Goal: Information Seeking & Learning: Learn about a topic

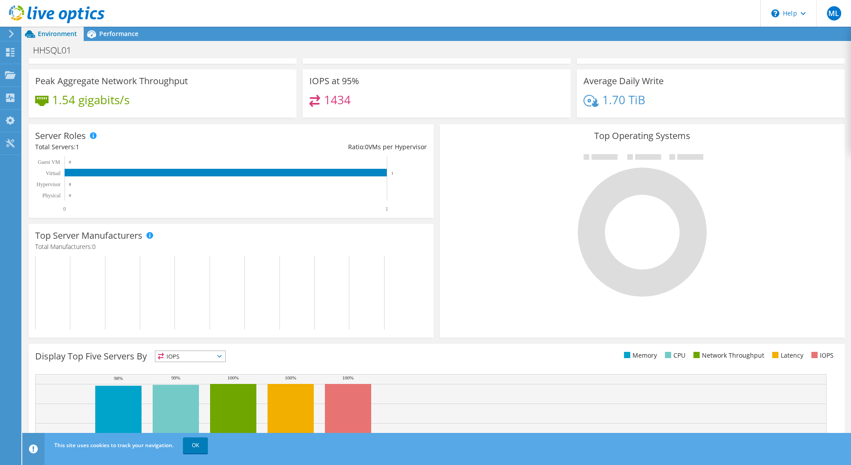
scroll to position [129, 0]
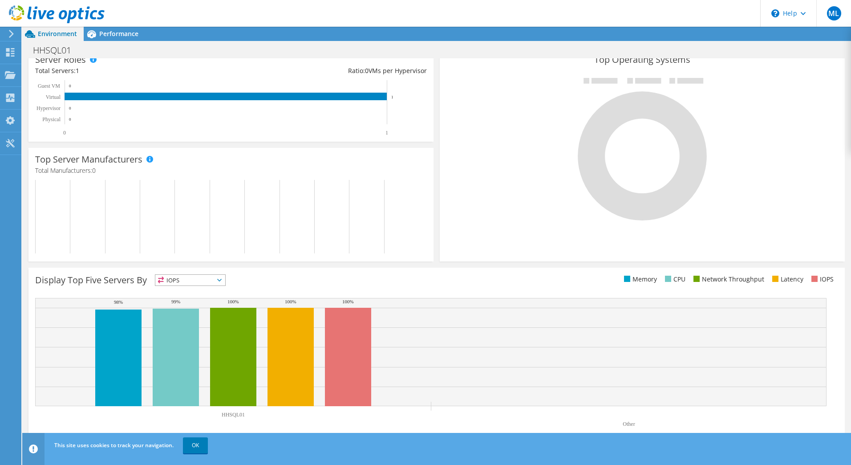
drag, startPoint x: 200, startPoint y: 448, endPoint x: 212, endPoint y: 436, distance: 16.7
click at [200, 448] on link "OK" at bounding box center [195, 445] width 25 height 16
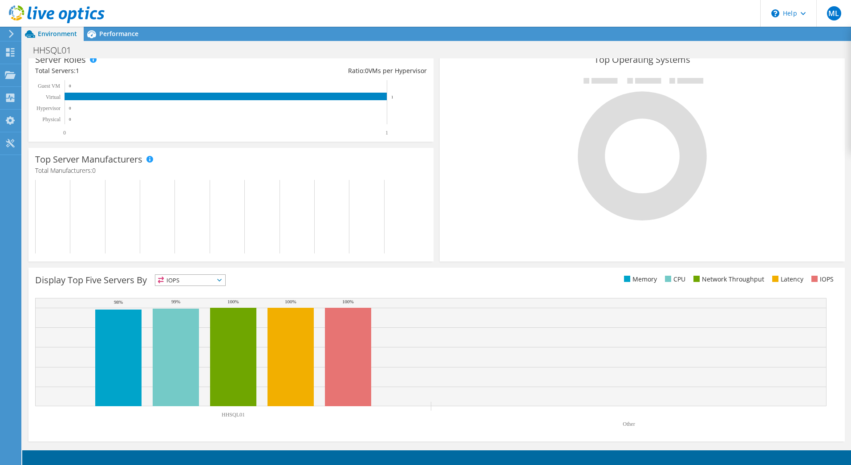
click at [231, 277] on div "Display Top Five Servers By IOPS IOPS" at bounding box center [235, 281] width 401 height 15
click at [221, 278] on span "IOPS" at bounding box center [190, 280] width 70 height 11
drag, startPoint x: 376, startPoint y: 279, endPoint x: 382, endPoint y: 280, distance: 6.2
click at [376, 279] on div "Display Top Five Servers By IOPS IOPS" at bounding box center [235, 281] width 401 height 15
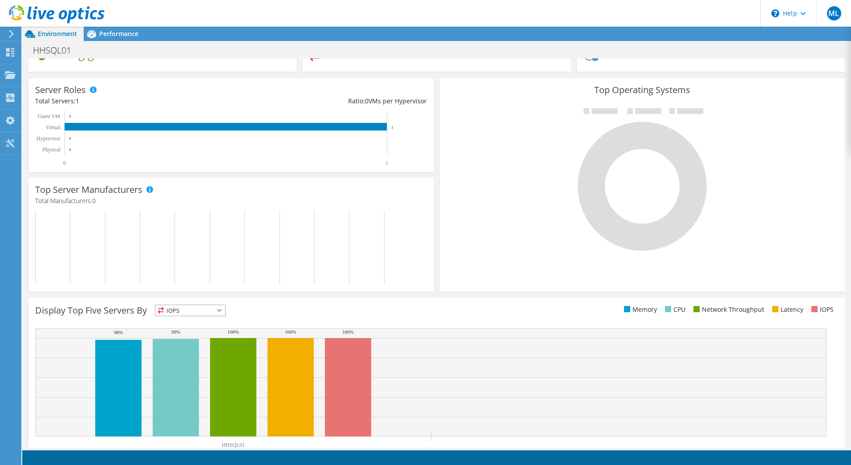
scroll to position [0, 0]
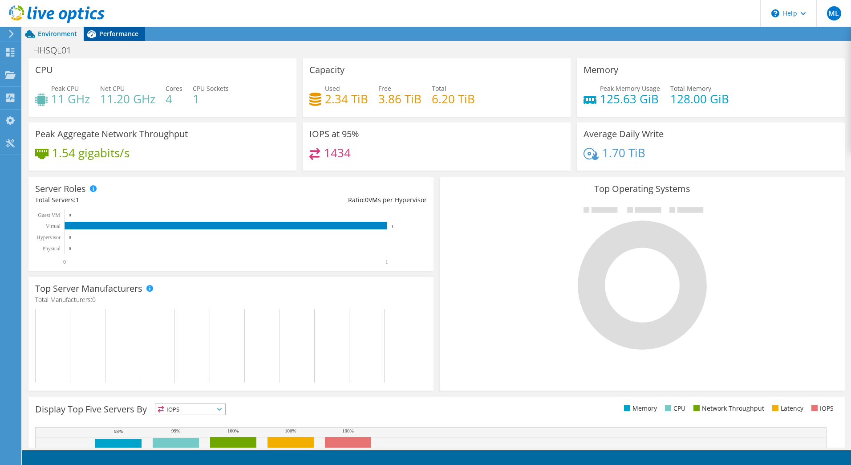
click at [108, 30] on span "Performance" at bounding box center [118, 33] width 39 height 8
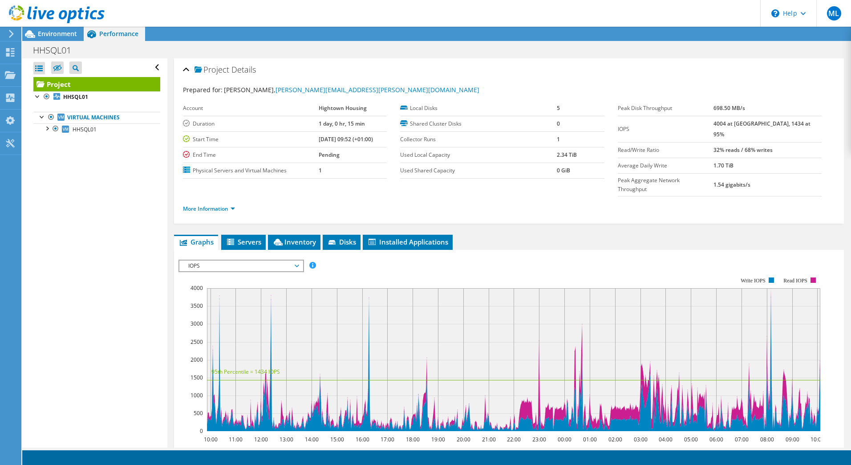
click at [226, 260] on span "IOPS" at bounding box center [241, 265] width 114 height 11
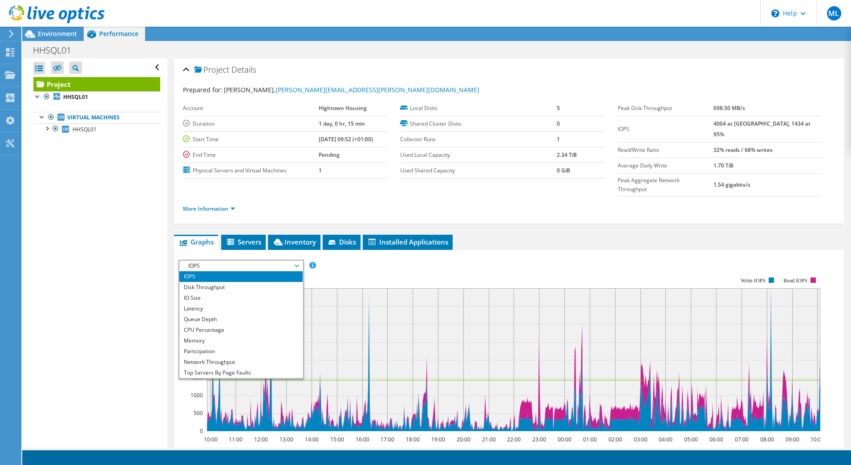
click at [226, 260] on span "IOPS" at bounding box center [241, 265] width 114 height 11
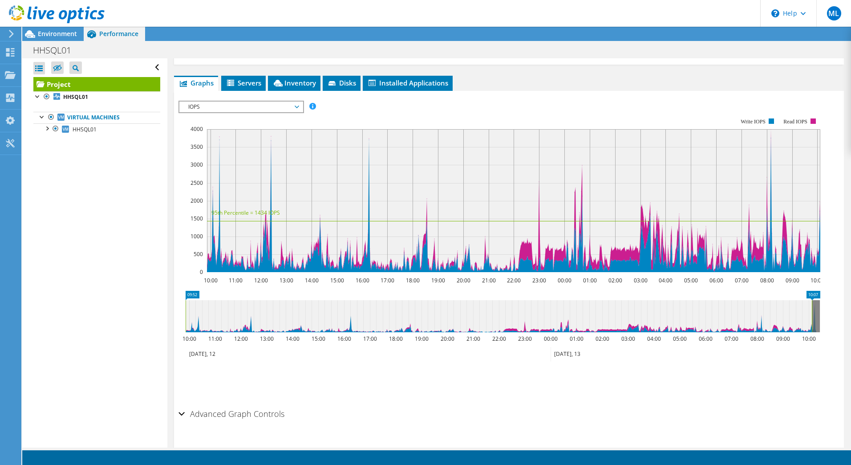
scroll to position [160, 0]
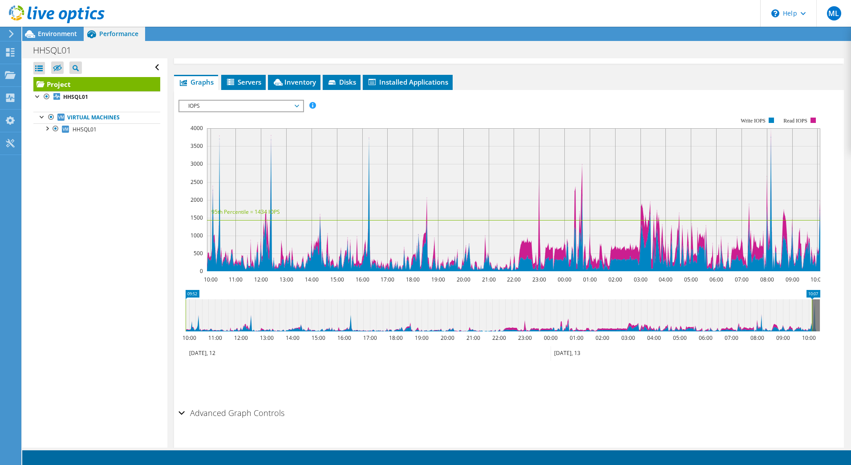
click at [303, 404] on div "Advanced Graph Controls" at bounding box center [508, 413] width 661 height 19
click at [272, 404] on h2 "Advanced Graph Controls" at bounding box center [231, 413] width 106 height 18
click at [269, 404] on h2 "Advanced Graph Controls" at bounding box center [231, 413] width 106 height 18
click at [39, 94] on div at bounding box center [37, 95] width 9 height 9
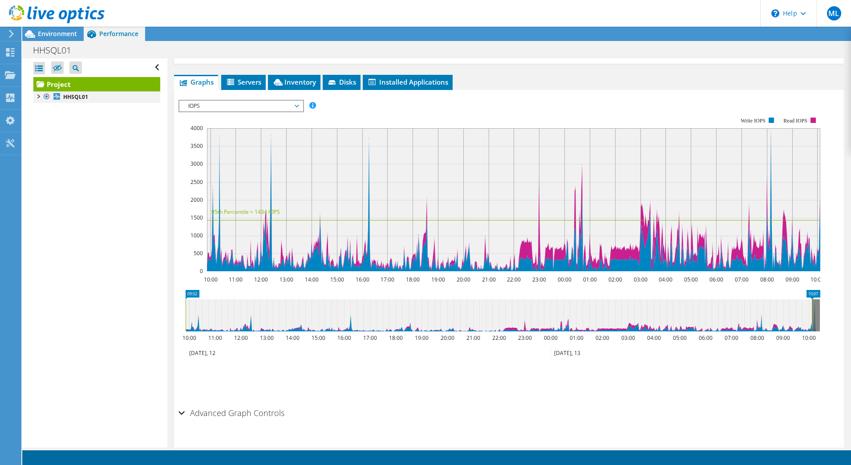
click at [38, 95] on div at bounding box center [37, 95] width 9 height 9
click at [82, 132] on span "HHSQL01" at bounding box center [85, 129] width 24 height 8
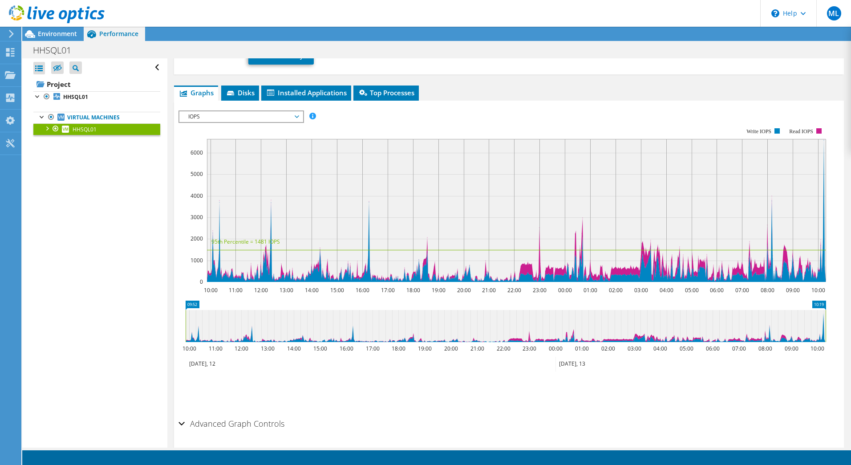
scroll to position [1, 0]
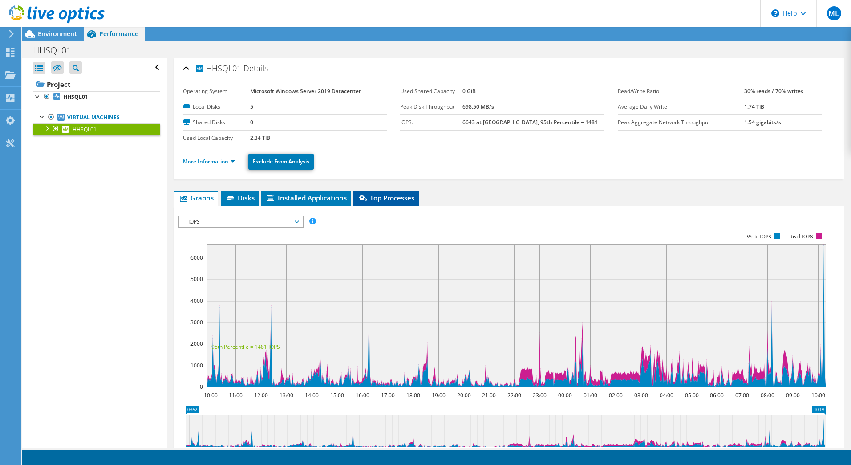
click at [372, 194] on span "Top Processes" at bounding box center [386, 197] width 57 height 9
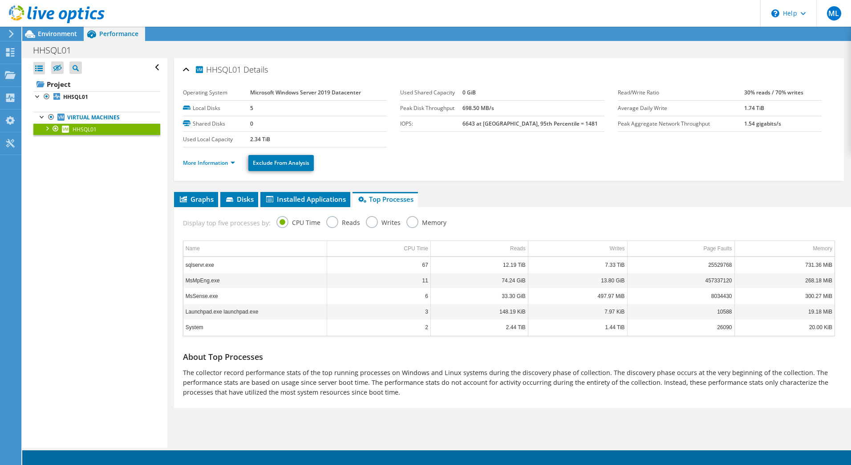
click at [322, 226] on div "Display top five processes by: CPU Time Reads Writes Memory" at bounding box center [508, 221] width 661 height 29
click at [326, 224] on label "Reads" at bounding box center [343, 221] width 34 height 11
click at [0, 0] on input "Reads" at bounding box center [0, 0] width 0 height 0
click at [357, 222] on div "Display top five processes by: CPU Time Reads Writes Memory" at bounding box center [508, 221] width 661 height 29
click at [366, 222] on label "Writes" at bounding box center [383, 221] width 35 height 11
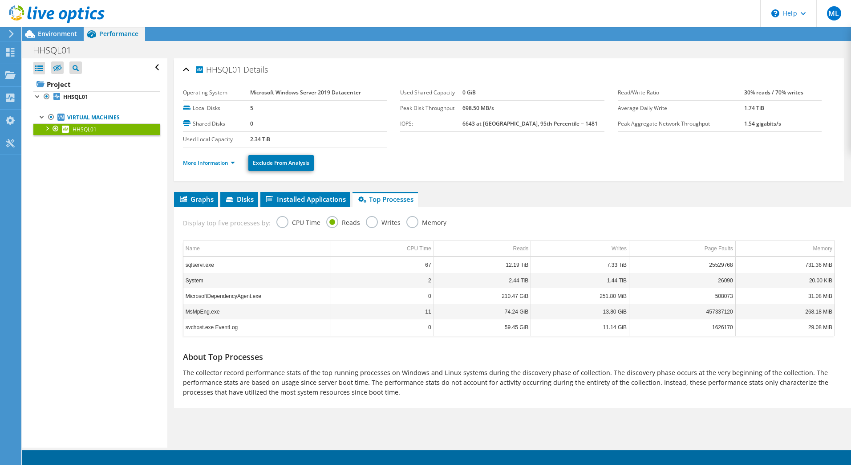
click at [0, 0] on input "Writes" at bounding box center [0, 0] width 0 height 0
click at [328, 220] on label "Reads" at bounding box center [343, 221] width 34 height 11
click at [0, 0] on input "Reads" at bounding box center [0, 0] width 0 height 0
click at [408, 221] on label "Memory" at bounding box center [426, 221] width 40 height 11
click at [0, 0] on input "Memory" at bounding box center [0, 0] width 0 height 0
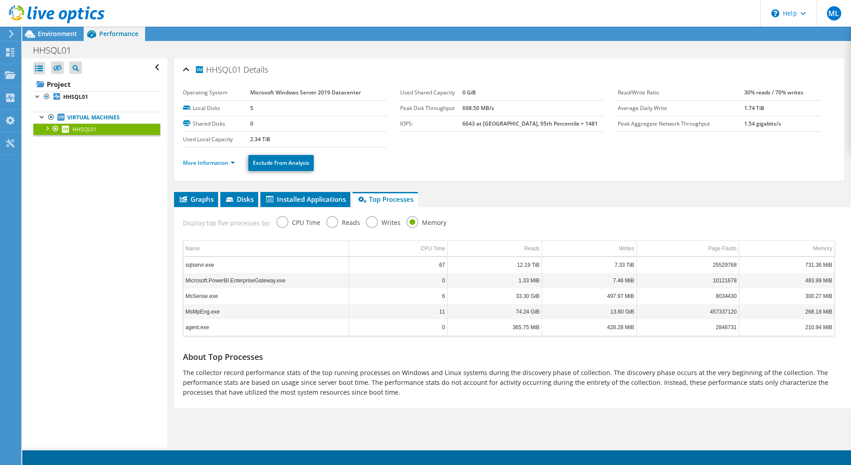
click at [366, 224] on label "Writes" at bounding box center [383, 221] width 35 height 11
click at [0, 0] on input "Writes" at bounding box center [0, 0] width 0 height 0
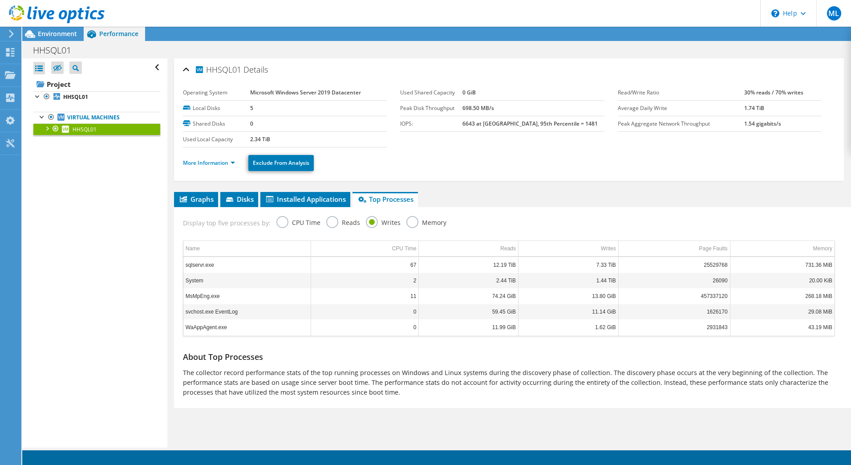
click at [316, 222] on label "CPU Time" at bounding box center [298, 221] width 44 height 11
click at [326, 221] on label "Reads" at bounding box center [343, 221] width 34 height 11
click at [0, 0] on input "Reads" at bounding box center [0, 0] width 0 height 0
click at [285, 223] on label "CPU Time" at bounding box center [298, 221] width 44 height 11
click at [0, 0] on input "CPU Time" at bounding box center [0, 0] width 0 height 0
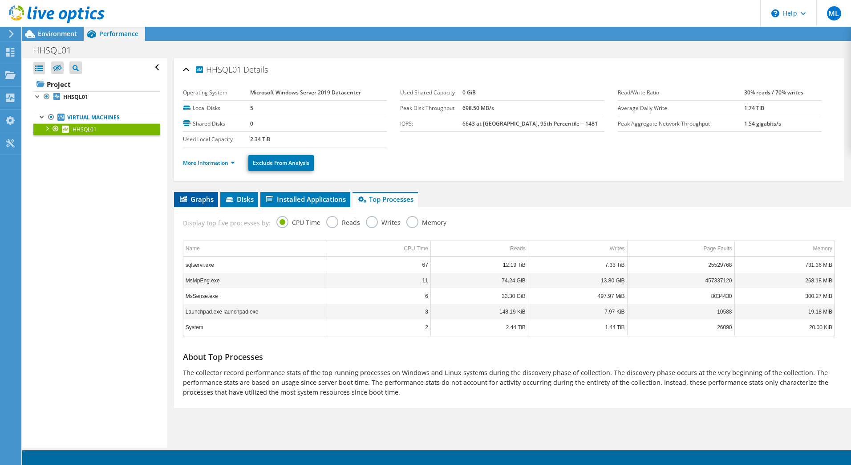
click at [208, 200] on span "Graphs" at bounding box center [195, 198] width 35 height 9
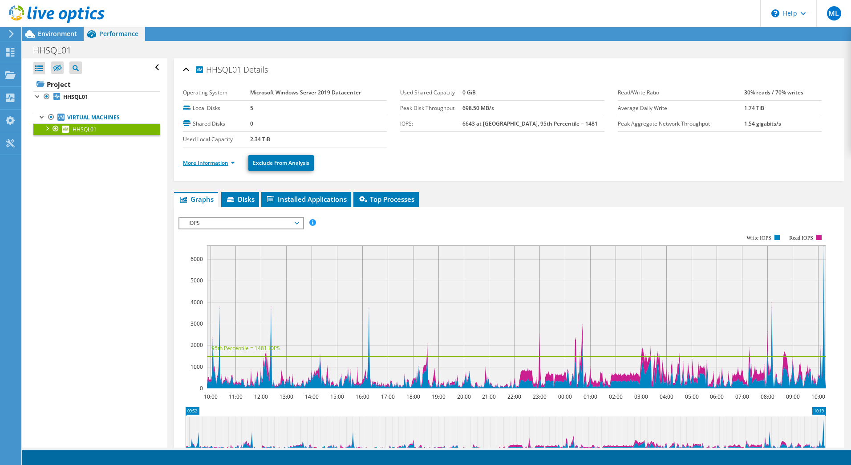
click at [230, 166] on link "More Information" at bounding box center [209, 163] width 52 height 8
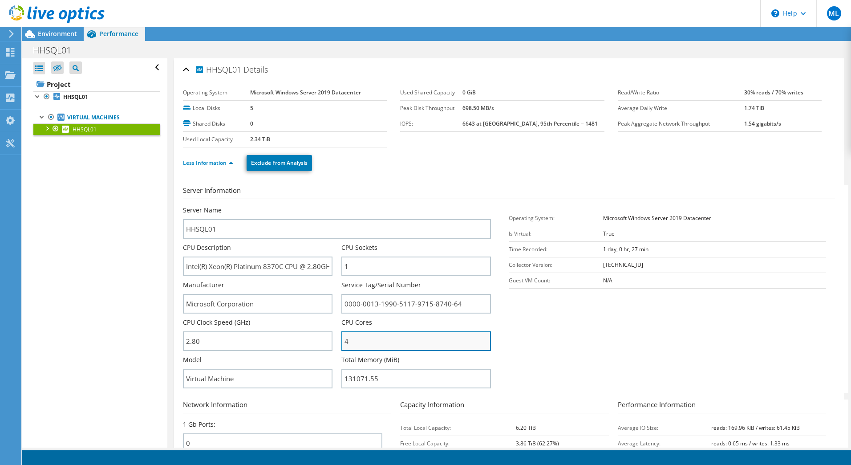
click at [357, 339] on input "4" at bounding box center [416, 341] width 150 height 20
click at [223, 166] on link "Less Information" at bounding box center [208, 163] width 50 height 8
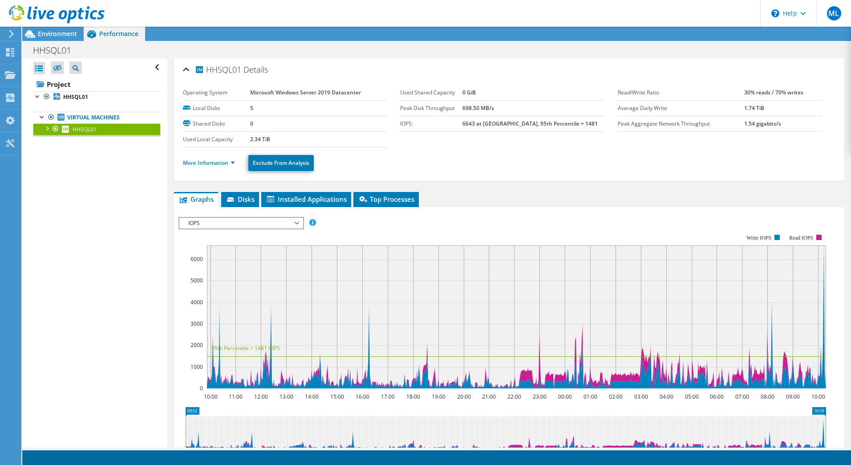
click at [51, 127] on div at bounding box center [46, 127] width 9 height 9
click at [86, 142] on link "3 L:" at bounding box center [96, 141] width 127 height 12
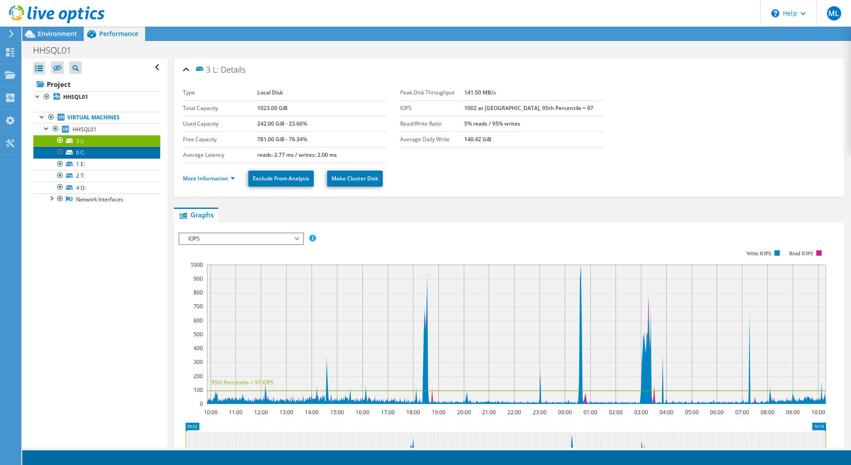
click at [85, 153] on link "0 C:" at bounding box center [96, 152] width 127 height 12
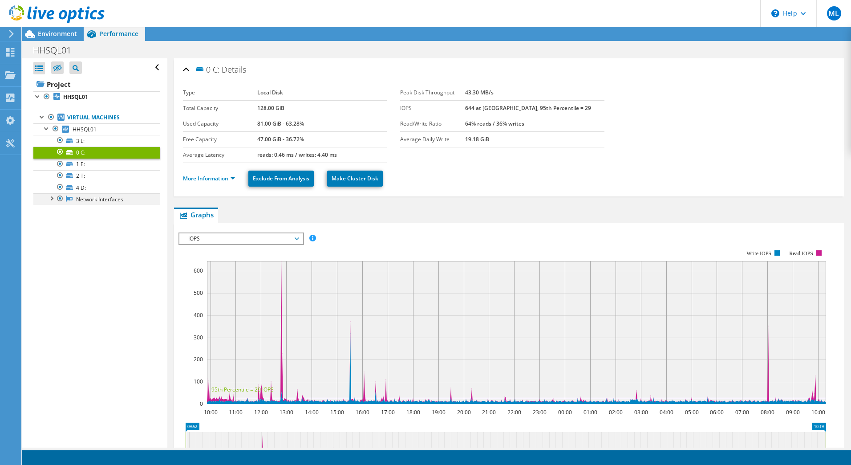
click at [58, 200] on div at bounding box center [60, 198] width 9 height 11
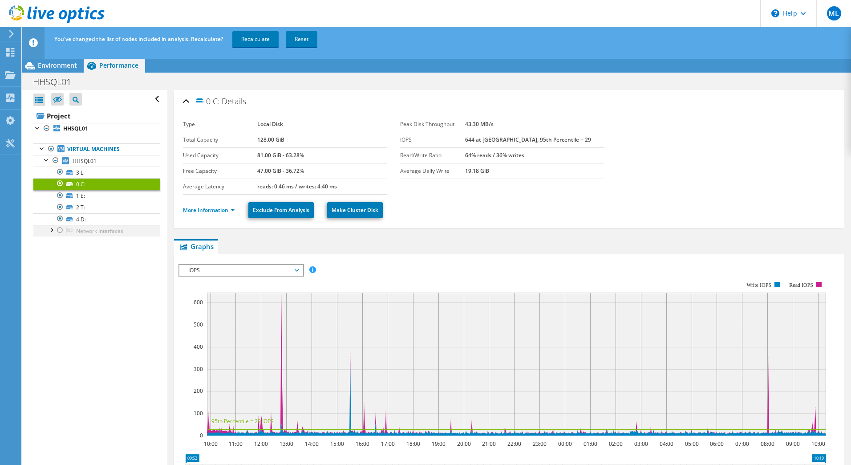
click at [59, 231] on div at bounding box center [60, 230] width 9 height 11
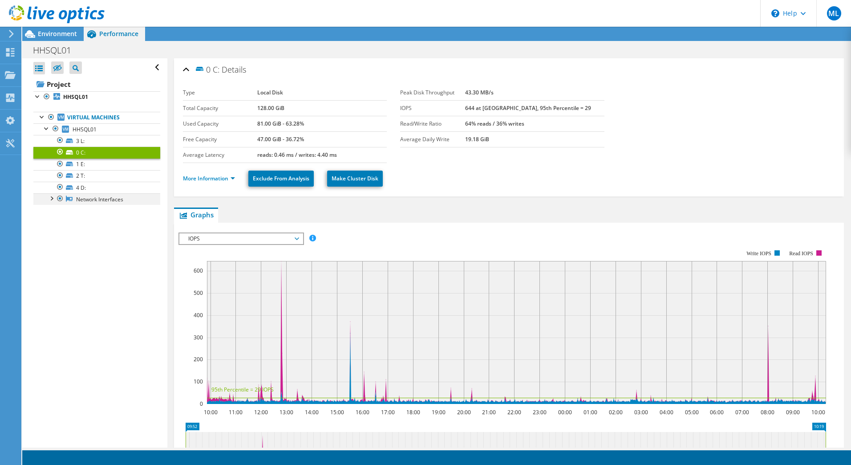
click at [53, 201] on div at bounding box center [51, 197] width 9 height 9
click at [89, 216] on link "Microsoft Hyper-V Network Adapter" at bounding box center [96, 215] width 127 height 20
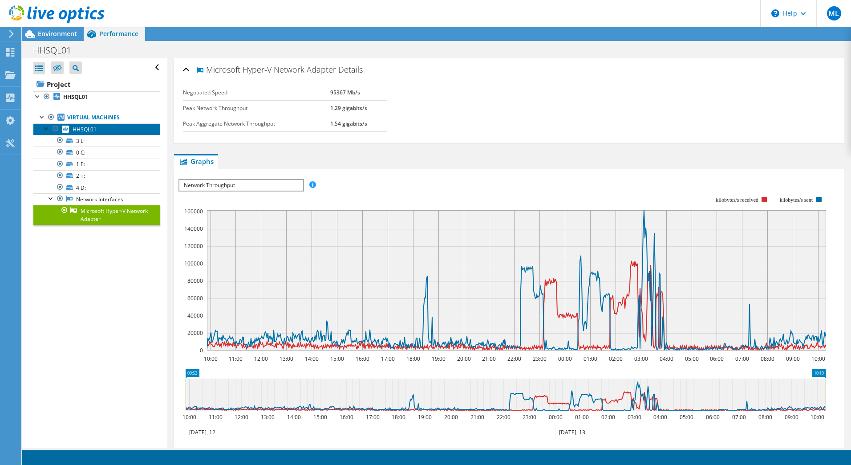
click at [83, 126] on span "HHSQL01" at bounding box center [85, 129] width 24 height 8
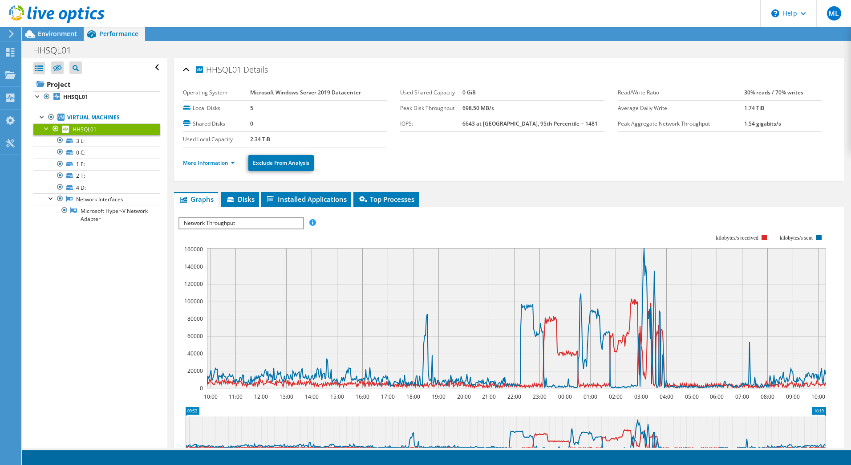
click at [228, 223] on span "Network Throughput" at bounding box center [240, 223] width 123 height 11
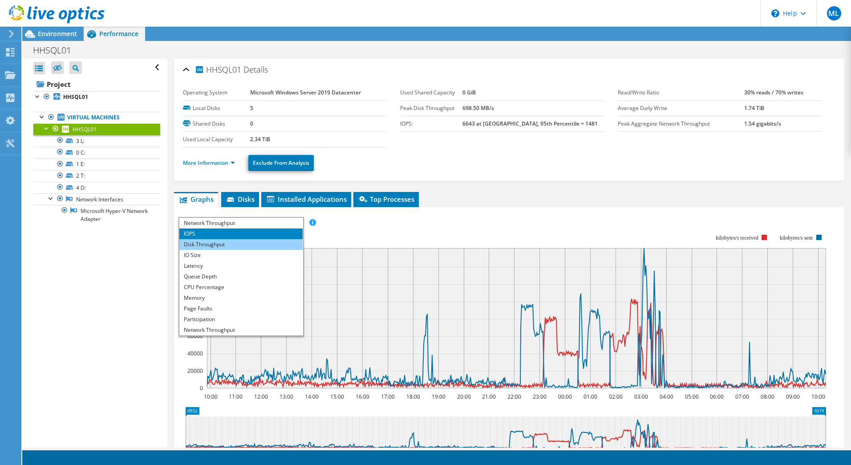
click at [225, 241] on li "Disk Throughput" at bounding box center [240, 244] width 123 height 11
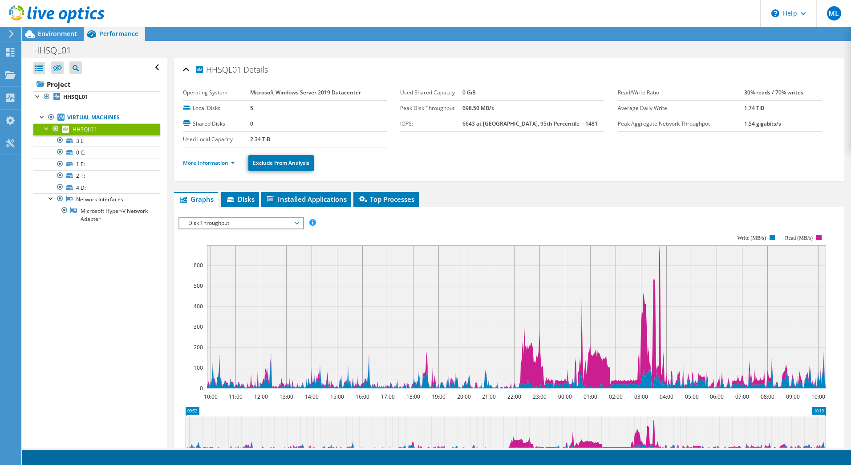
click at [210, 224] on span "Disk Throughput" at bounding box center [241, 223] width 114 height 11
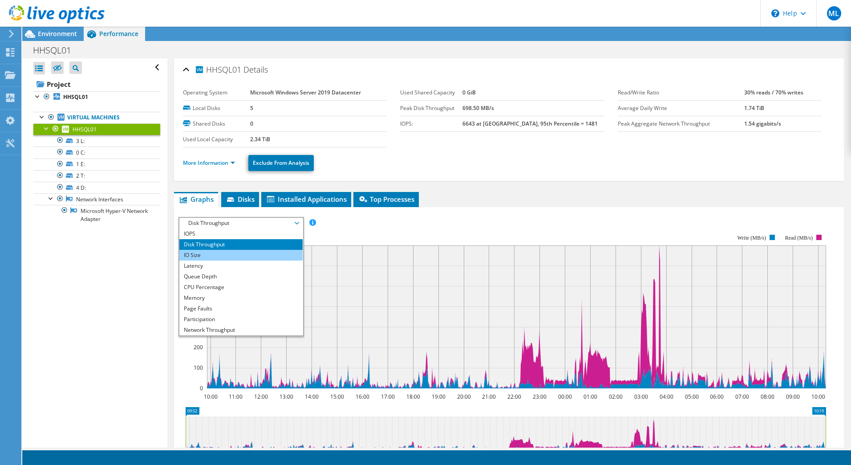
click at [202, 253] on li "IO Size" at bounding box center [240, 255] width 123 height 11
